Goal: Task Accomplishment & Management: Use online tool/utility

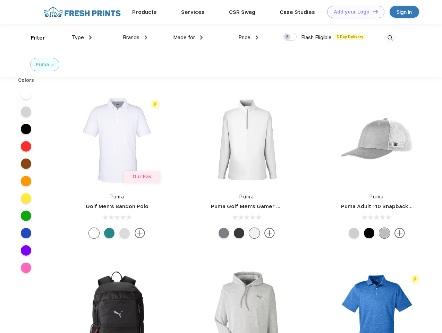
click at [353, 12] on link "Add your Logo Design Tool" at bounding box center [355, 12] width 57 height 12
click at [0, 0] on div "Design Tool" at bounding box center [0, 0] width 0 height 0
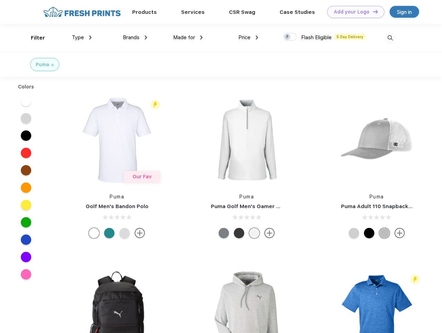
click at [372, 11] on link "Add your Logo Design Tool" at bounding box center [355, 12] width 57 height 12
click at [33, 38] on div "Filter" at bounding box center [38, 38] width 14 height 8
click at [82, 37] on span "Type" at bounding box center [78, 37] width 12 height 6
click at [135, 37] on span "Brands" at bounding box center [131, 37] width 17 height 6
click at [188, 37] on span "Made for" at bounding box center [184, 37] width 22 height 6
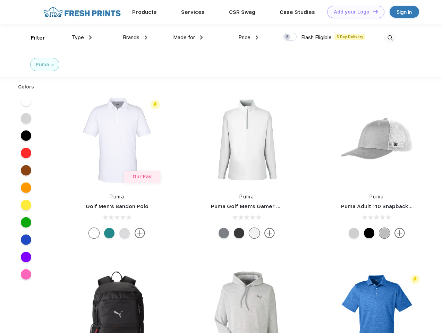
click at [248, 37] on span "Price" at bounding box center [244, 37] width 12 height 6
click at [290, 37] on div at bounding box center [290, 37] width 14 height 8
click at [288, 37] on input "checkbox" at bounding box center [285, 35] width 5 height 5
click at [390, 38] on img at bounding box center [390, 37] width 11 height 11
